Goal: Task Accomplishment & Management: Complete application form

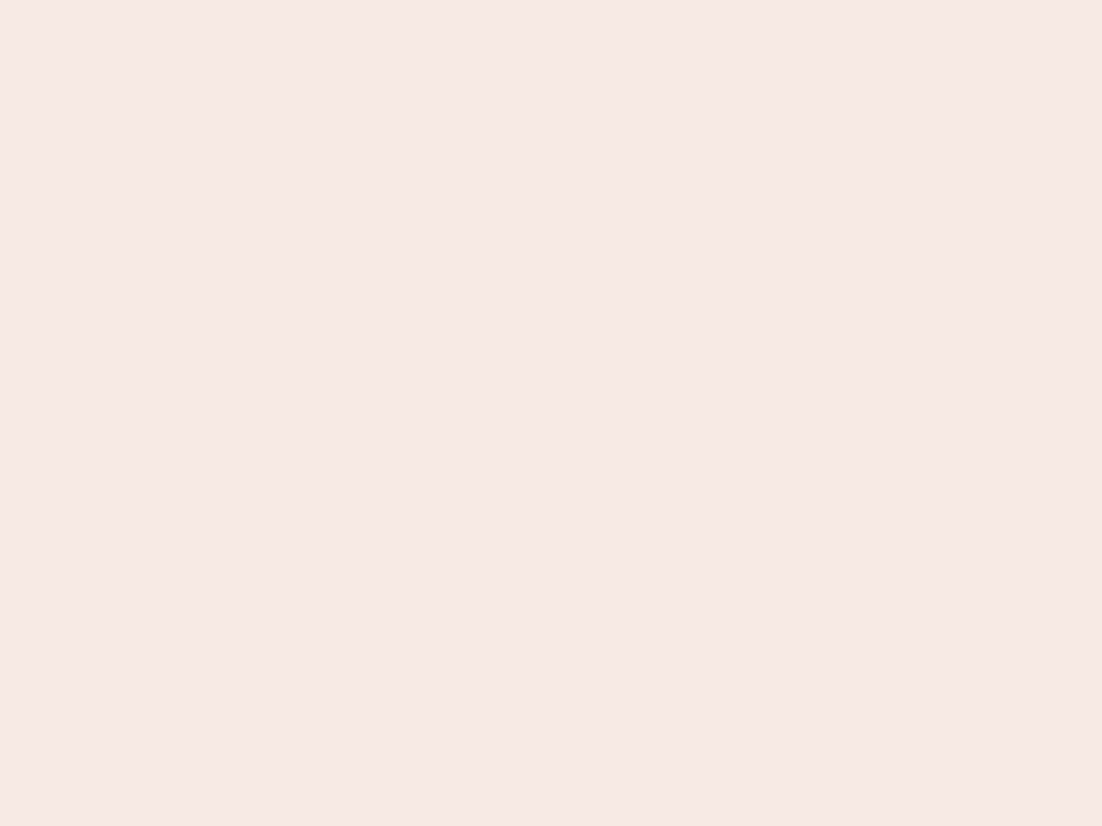
click at [551, 413] on nb-app "Almost there Thank you for registering for Newbook. Your account is under revie…" at bounding box center [551, 413] width 1102 height 826
click at [551, 0] on nb-app "Almost there Thank you for registering for Newbook. Your account is under revie…" at bounding box center [551, 413] width 1102 height 826
click at [589, 0] on nb-app "Almost there Thank you for registering for Newbook. Your account is under revie…" at bounding box center [551, 413] width 1102 height 826
click at [551, 413] on nb-app "Almost there Thank you for registering for Newbook. Your account is under revie…" at bounding box center [551, 413] width 1102 height 826
click at [551, 0] on nb-app "Almost there Thank you for registering for Newbook. Your account is under revie…" at bounding box center [551, 413] width 1102 height 826
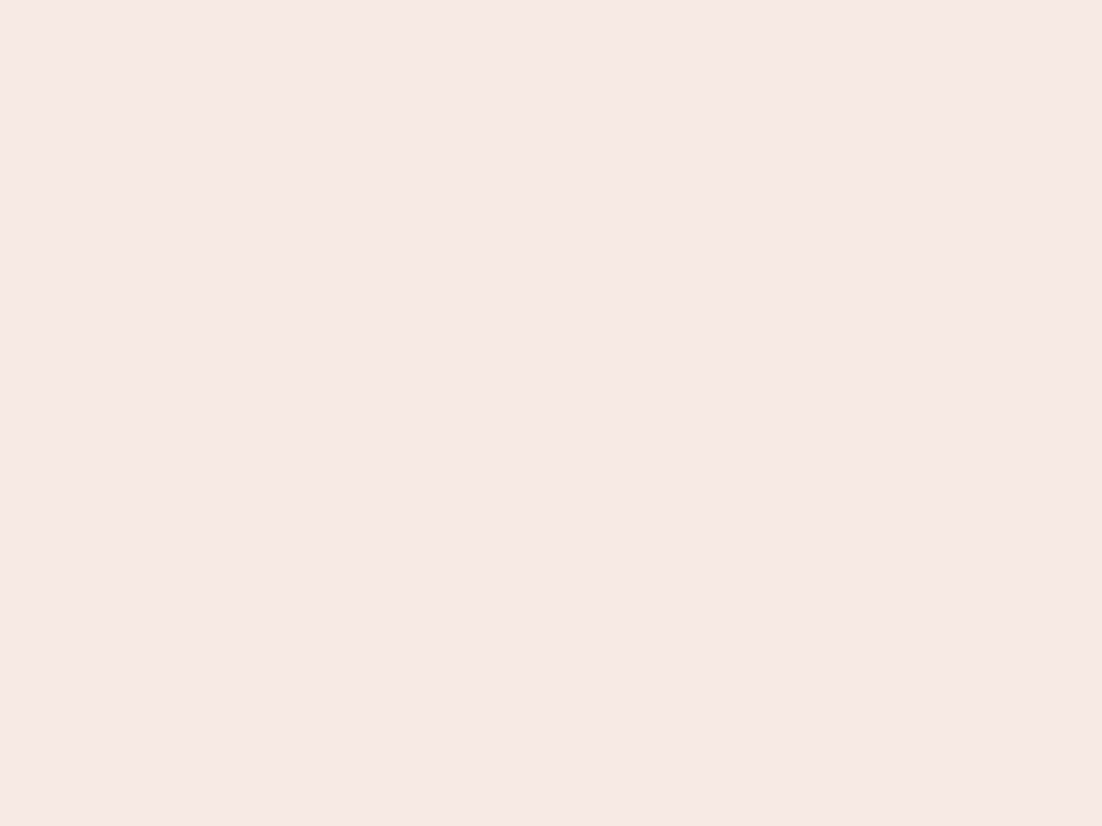
click at [385, 0] on nb-app "Almost there Thank you for registering for Newbook. Your account is under revie…" at bounding box center [551, 413] width 1102 height 826
click at [551, 413] on nb-app "Almost there Thank you for registering for Newbook. Your account is under revie…" at bounding box center [551, 413] width 1102 height 826
click at [551, 0] on nb-app "Almost there Thank you for registering for Newbook. Your account is under revie…" at bounding box center [551, 413] width 1102 height 826
click at [385, 0] on nb-app "Almost there Thank you for registering for Newbook. Your account is under revie…" at bounding box center [551, 413] width 1102 height 826
click at [551, 413] on nb-app "Almost there Thank you for registering for Newbook. Your account is under revie…" at bounding box center [551, 413] width 1102 height 826
